Goal: Task Accomplishment & Management: Use online tool/utility

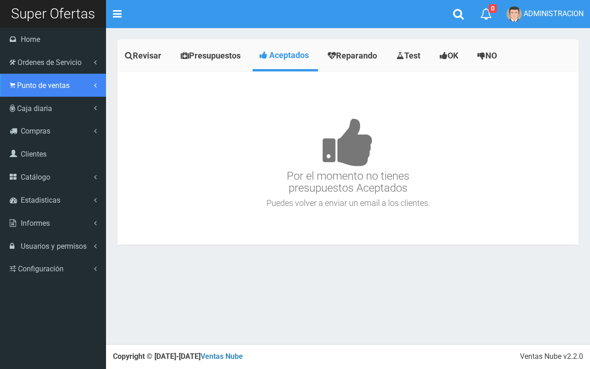
click at [33, 88] on span "Punto de ventas" at bounding box center [43, 85] width 53 height 9
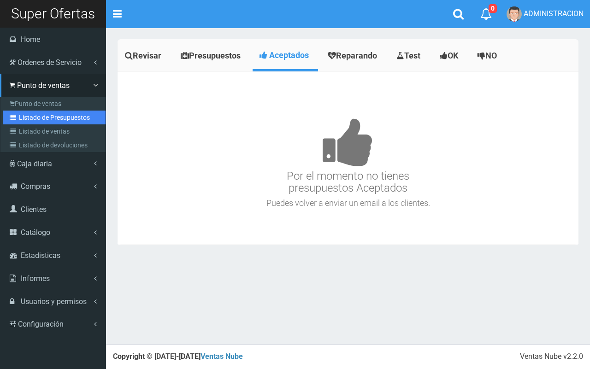
click at [40, 117] on link "Listado de Presupuestos" at bounding box center [54, 118] width 103 height 14
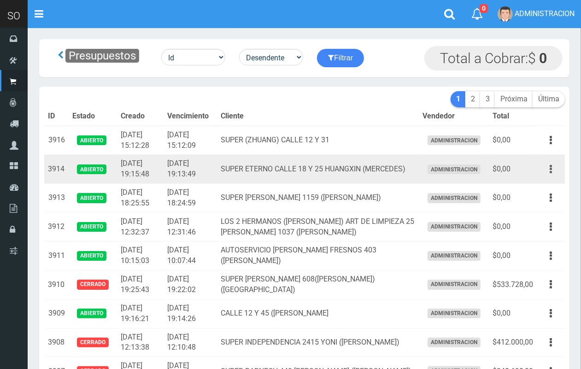
click at [556, 167] on button "button" at bounding box center [551, 169] width 21 height 16
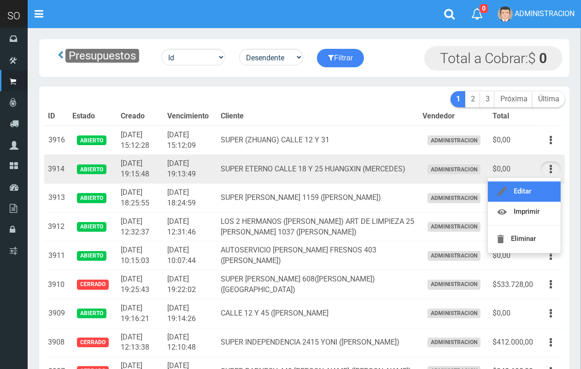
click at [545, 192] on link "Editar" at bounding box center [524, 192] width 73 height 20
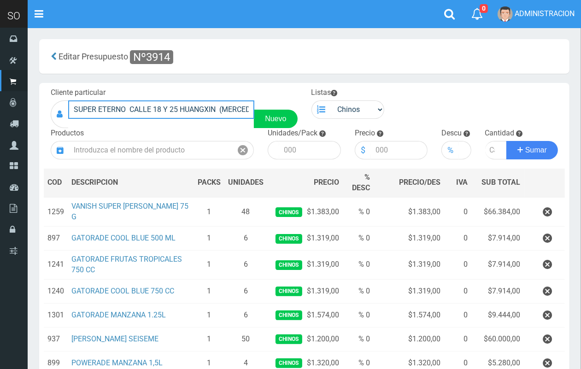
click at [141, 105] on input "SUPER ETERNO CALLE 18 Y 25 HUANGXIN (MERCEDES)" at bounding box center [161, 109] width 186 height 18
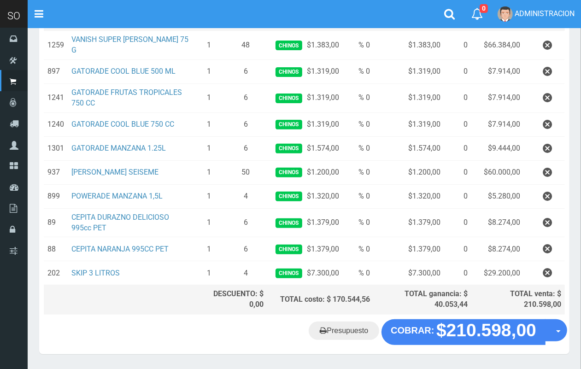
scroll to position [190, 0]
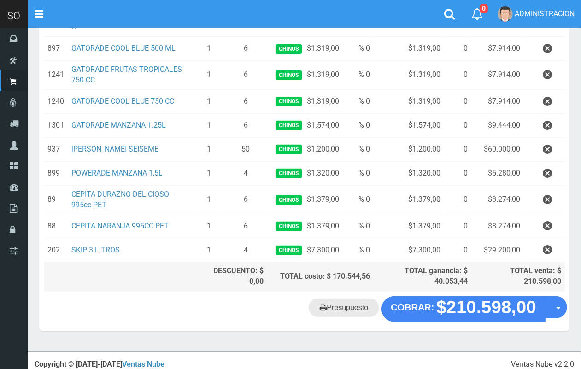
click at [355, 299] on link "Presupuesto" at bounding box center [344, 308] width 71 height 18
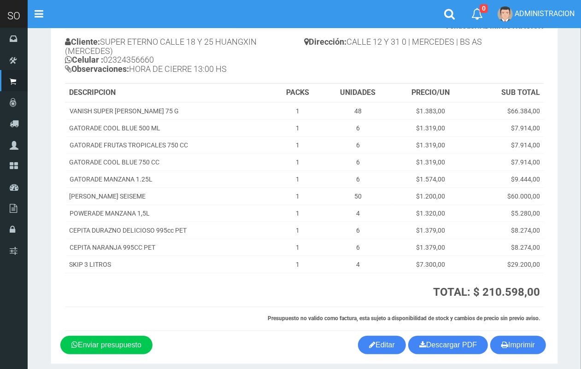
scroll to position [105, 0]
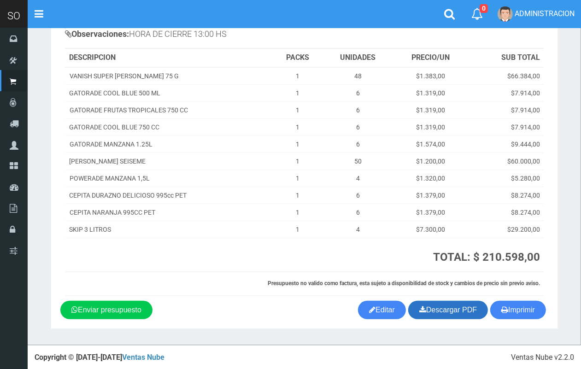
click at [460, 309] on link "Descargar PDF" at bounding box center [448, 310] width 80 height 18
